Goal: Information Seeking & Learning: Learn about a topic

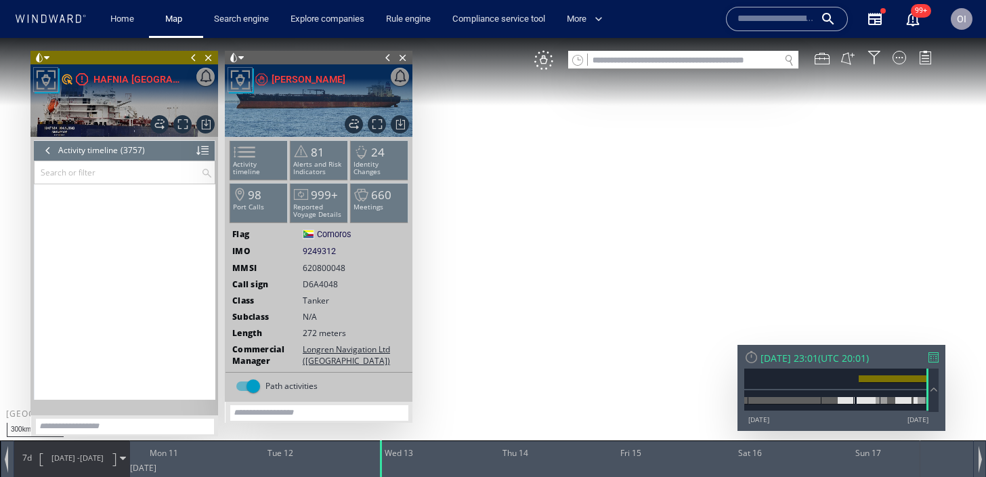
click at [767, 28] on input "text" at bounding box center [775, 19] width 77 height 20
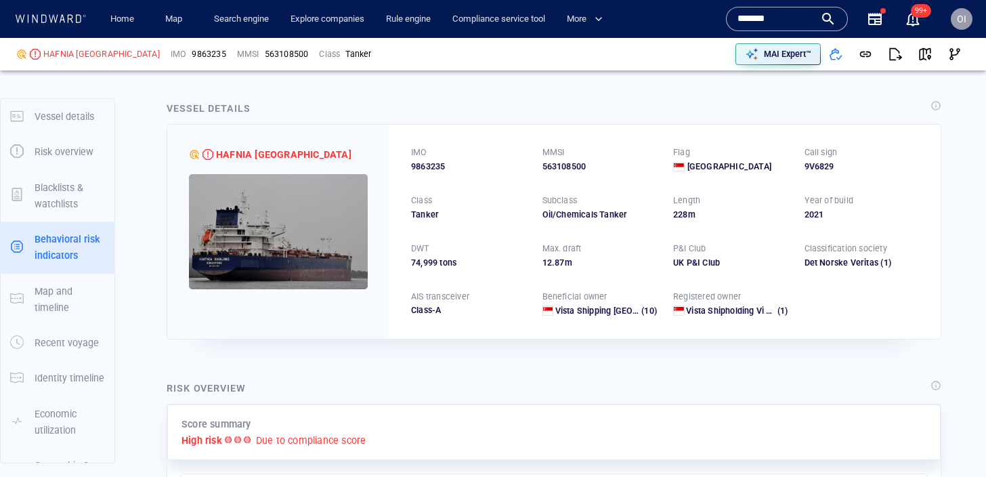
click at [756, 21] on input "*******" at bounding box center [775, 19] width 77 height 20
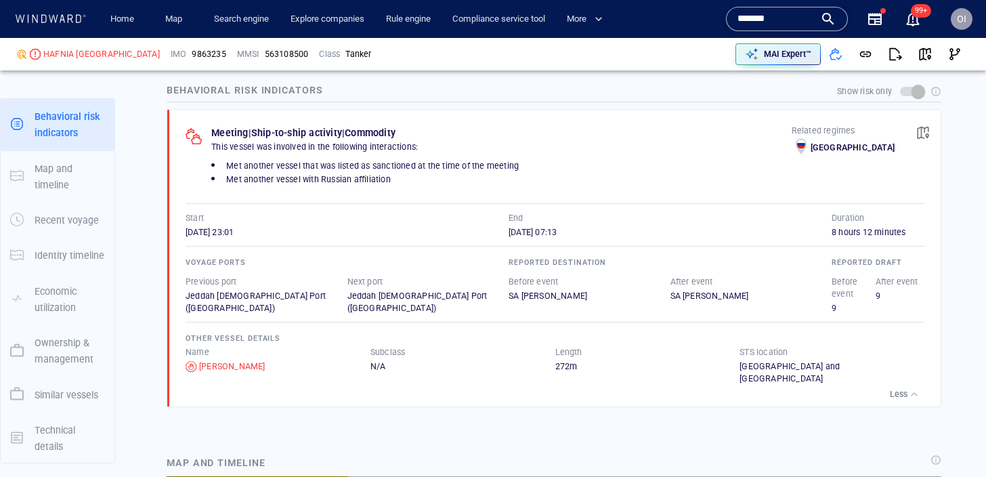
scroll to position [137982, 0]
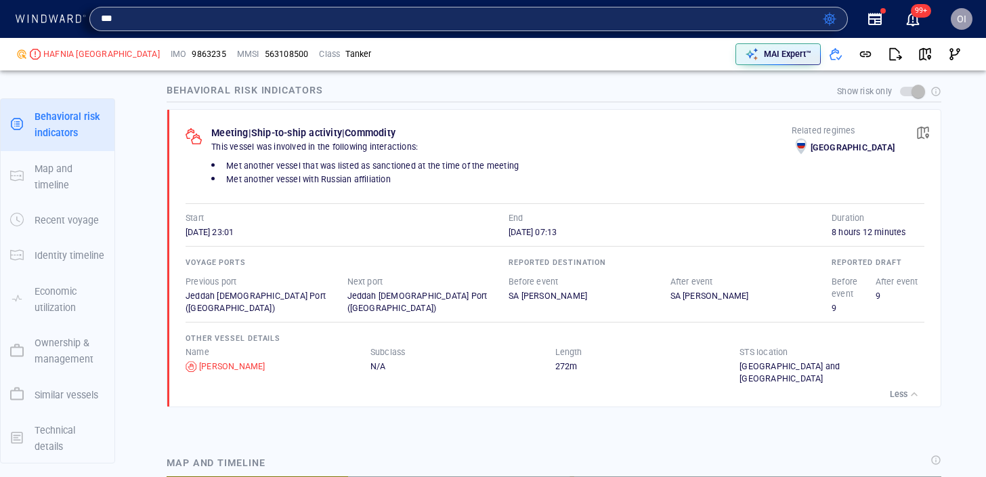
type input "**"
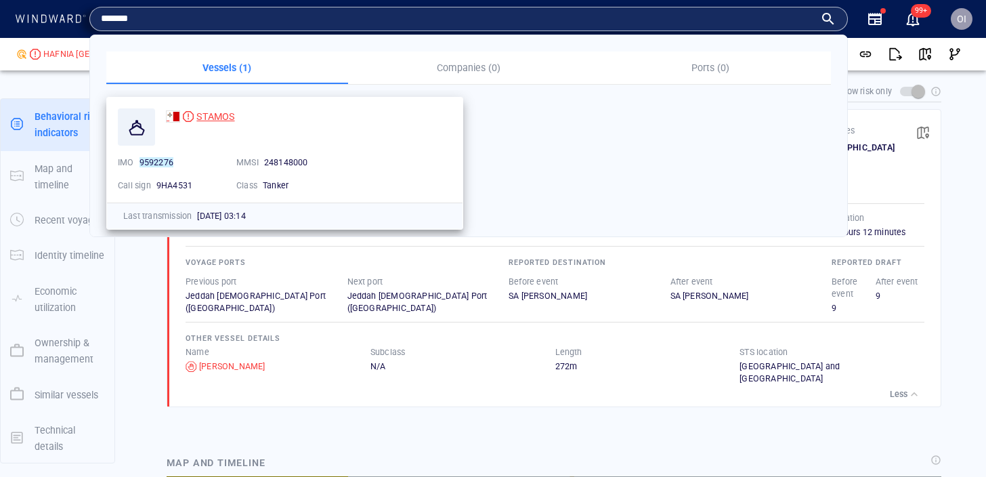
type input "*******"
click at [223, 114] on span "STAMOS" at bounding box center [215, 116] width 38 height 11
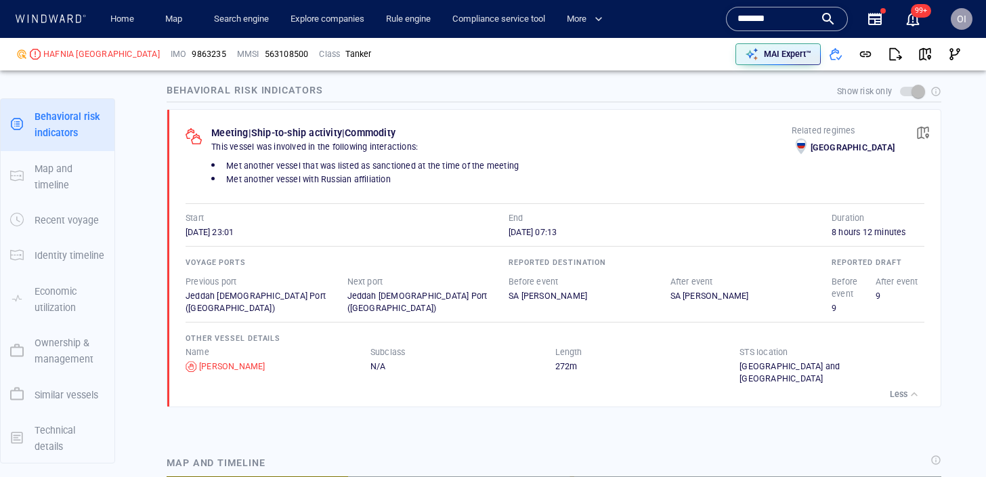
scroll to position [1032, 0]
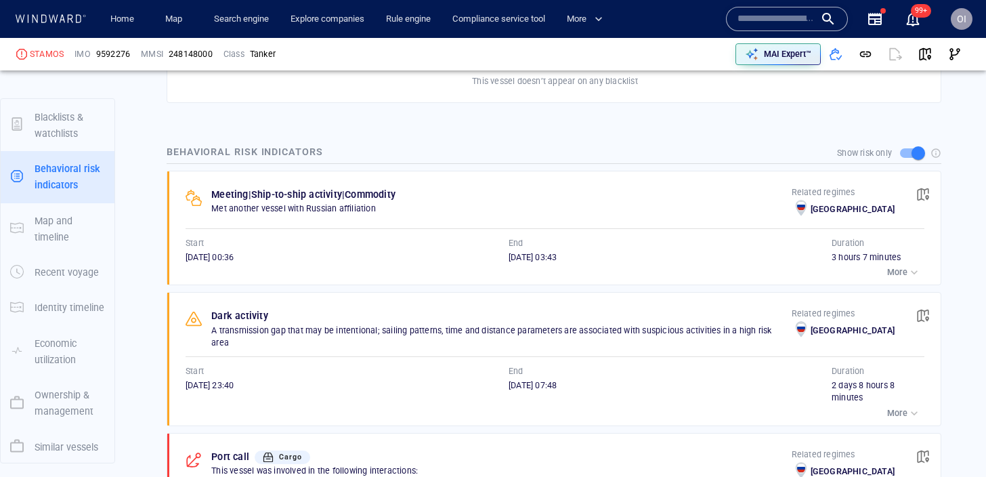
scroll to position [123, 0]
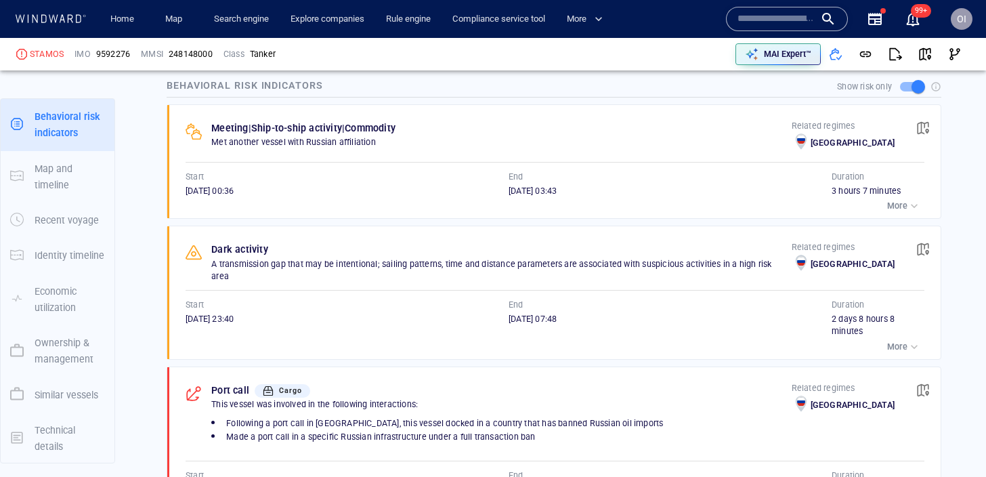
scroll to position [897, 0]
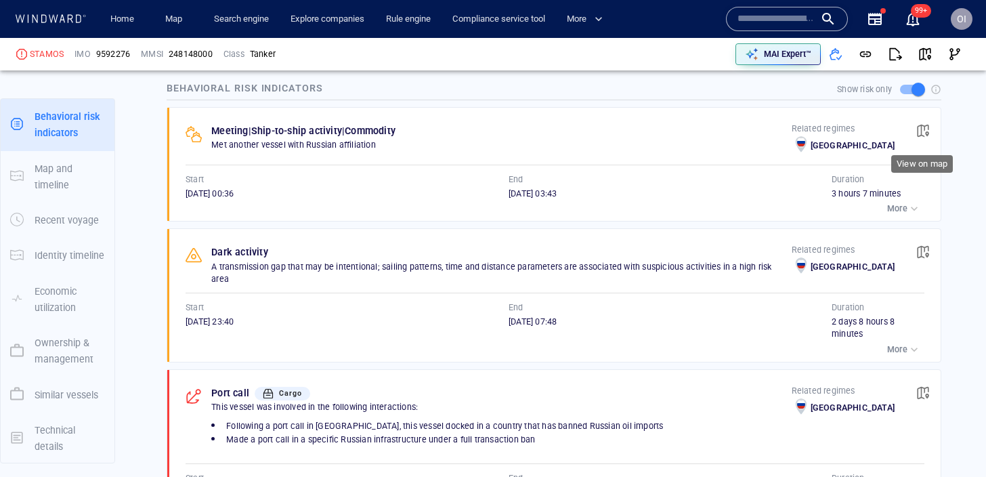
click at [915, 133] on button "button" at bounding box center [923, 131] width 30 height 30
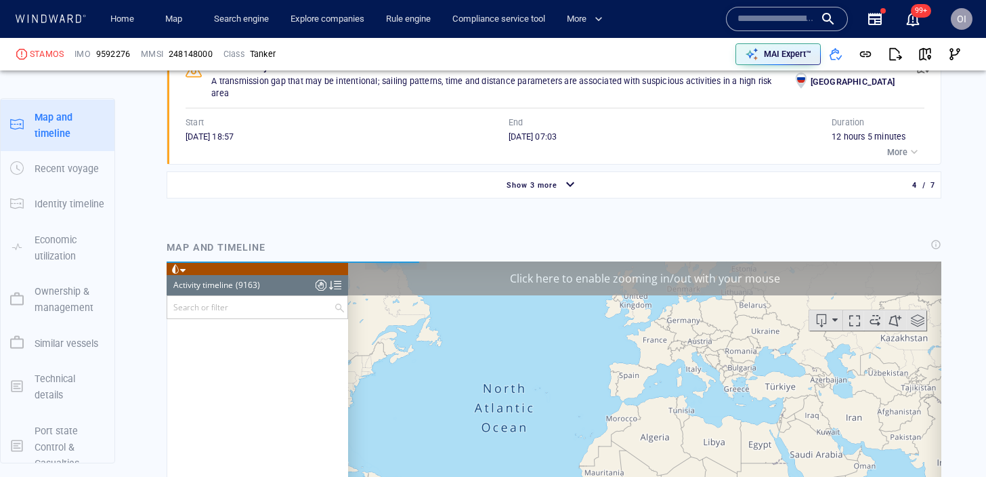
scroll to position [339573, 0]
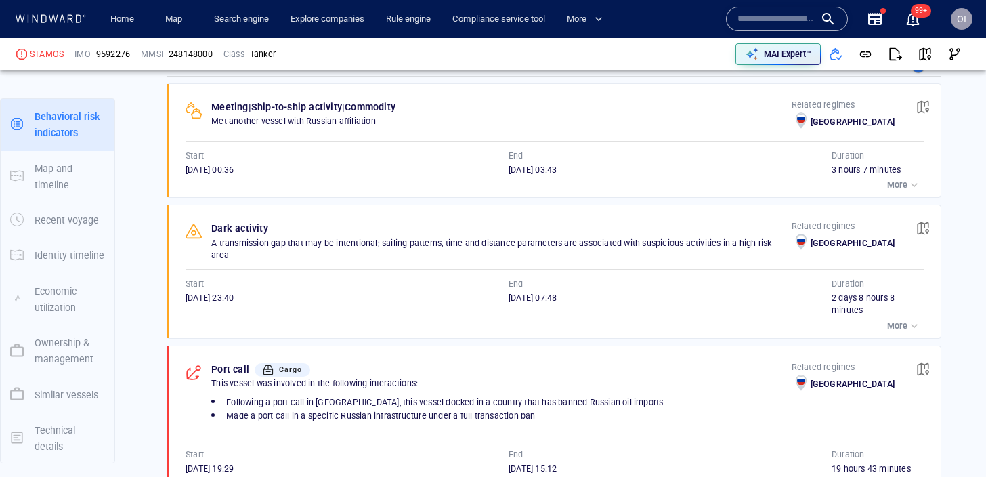
scroll to position [816, 0]
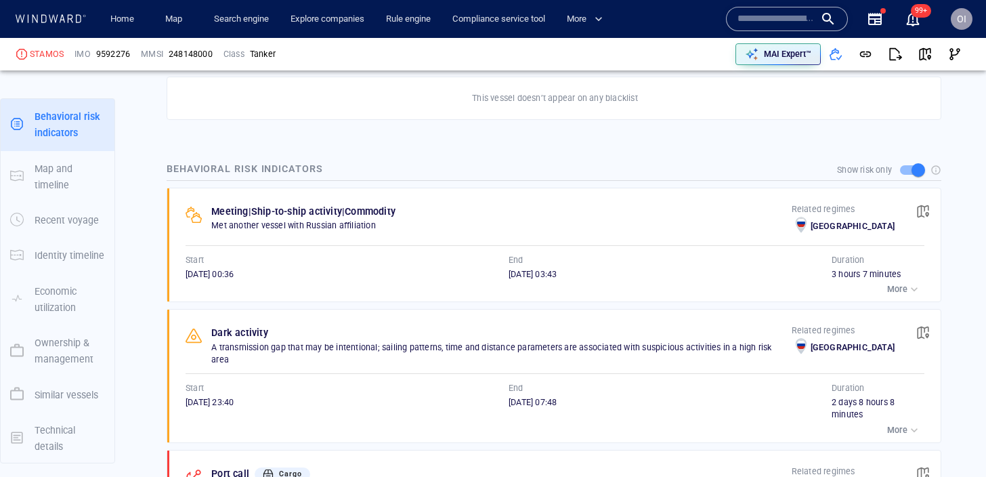
click at [904, 290] on p "More" at bounding box center [897, 289] width 20 height 12
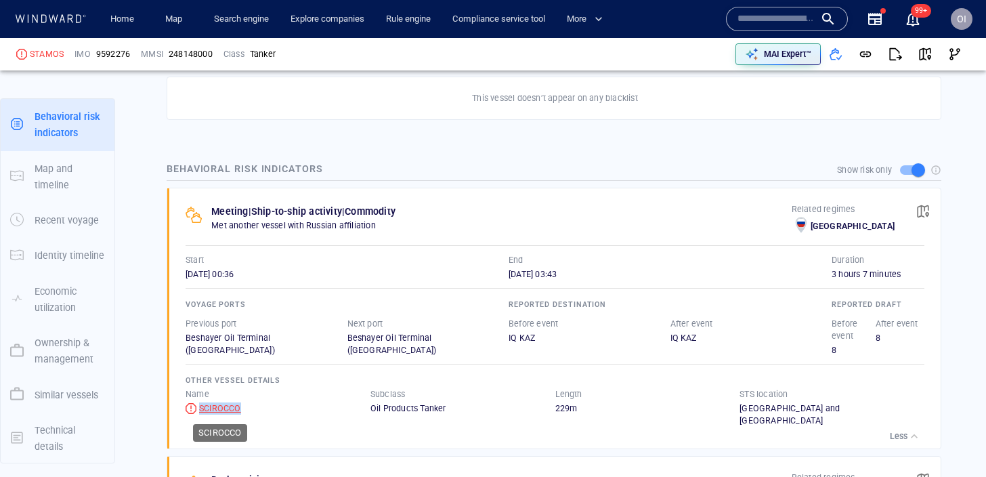
copy div "SCIROCCO"
drag, startPoint x: 290, startPoint y: 410, endPoint x: 198, endPoint y: 410, distance: 92.1
click at [198, 410] on div "SCIROCCO" at bounding box center [278, 408] width 185 height 12
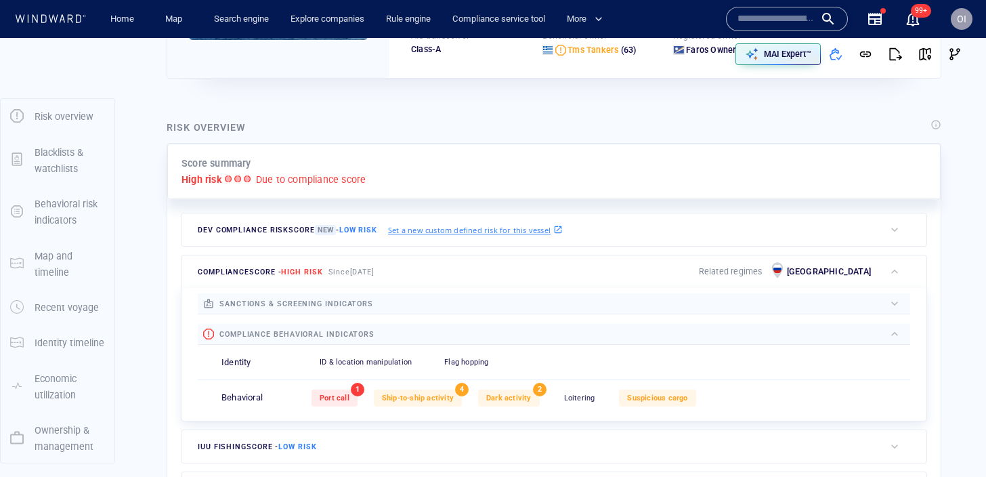
scroll to position [0, 0]
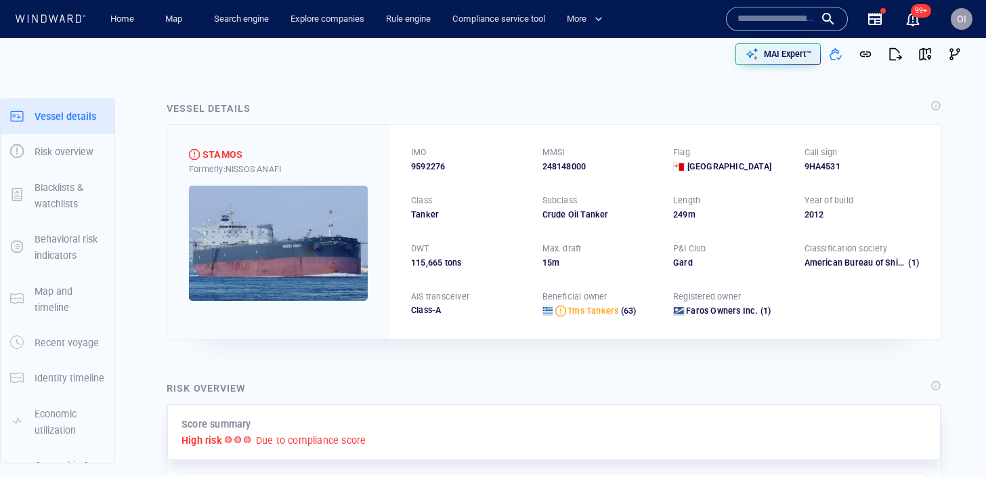
click at [436, 164] on span "9592276" at bounding box center [428, 166] width 34 height 12
copy span "9592276"
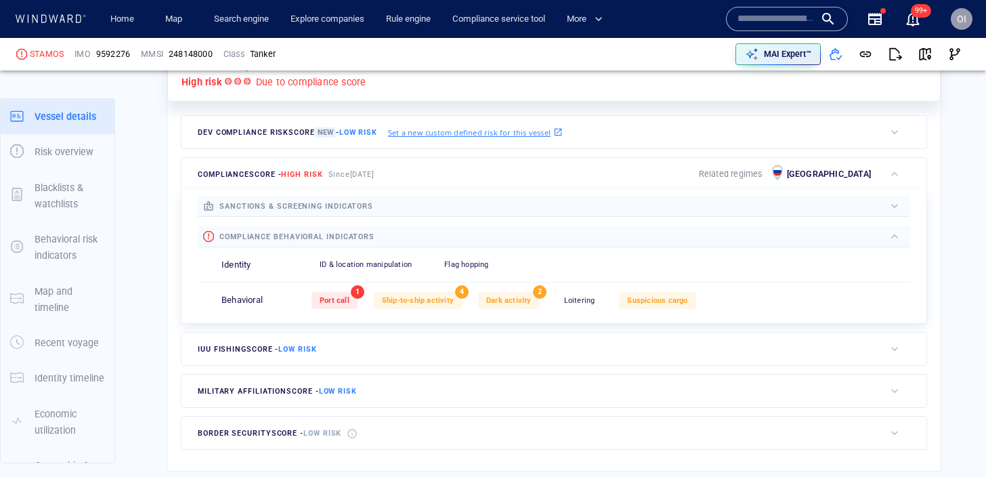
scroll to position [35, 0]
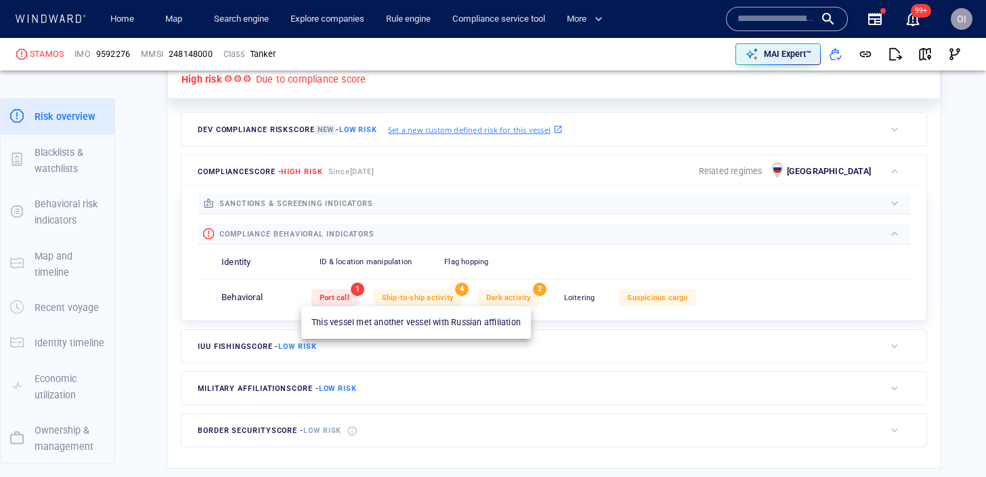
click at [412, 297] on span "Ship-to-ship activity" at bounding box center [418, 297] width 72 height 9
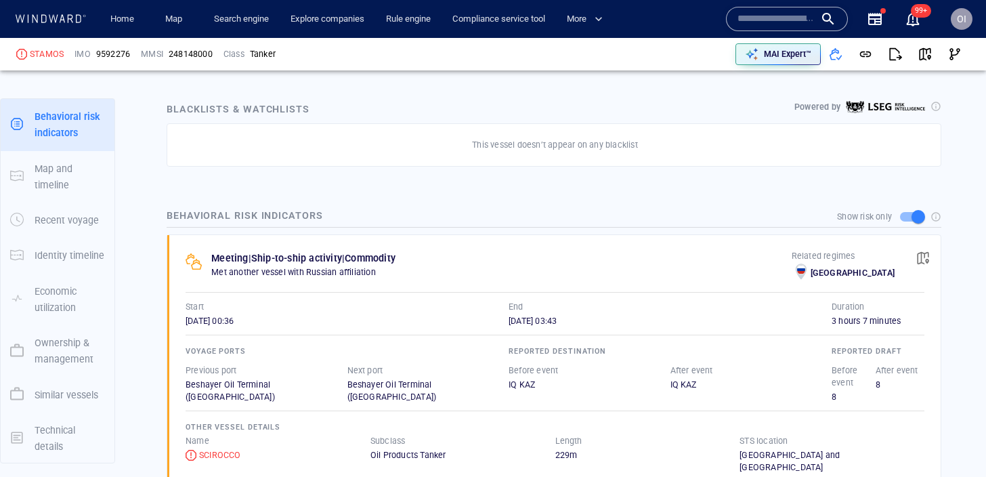
scroll to position [778, 0]
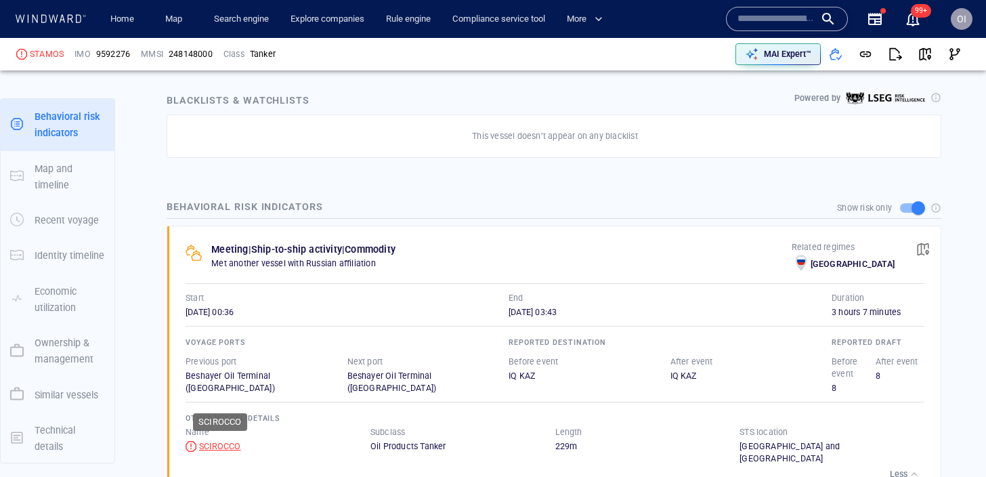
click at [223, 446] on div "SCIROCCO" at bounding box center [220, 446] width 42 height 12
